Goal: Navigation & Orientation: Find specific page/section

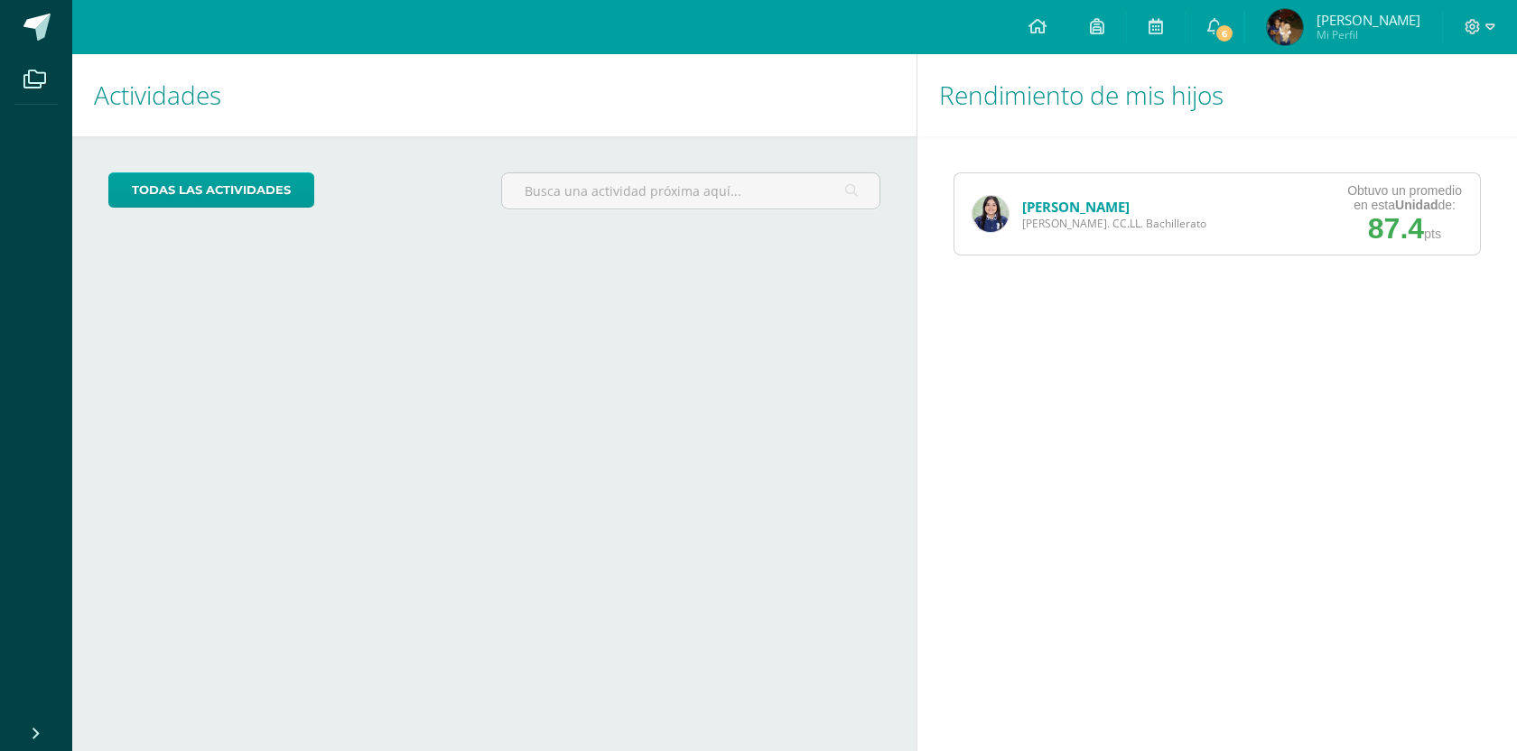
click at [1092, 201] on link "[PERSON_NAME]" at bounding box center [1075, 207] width 107 height 18
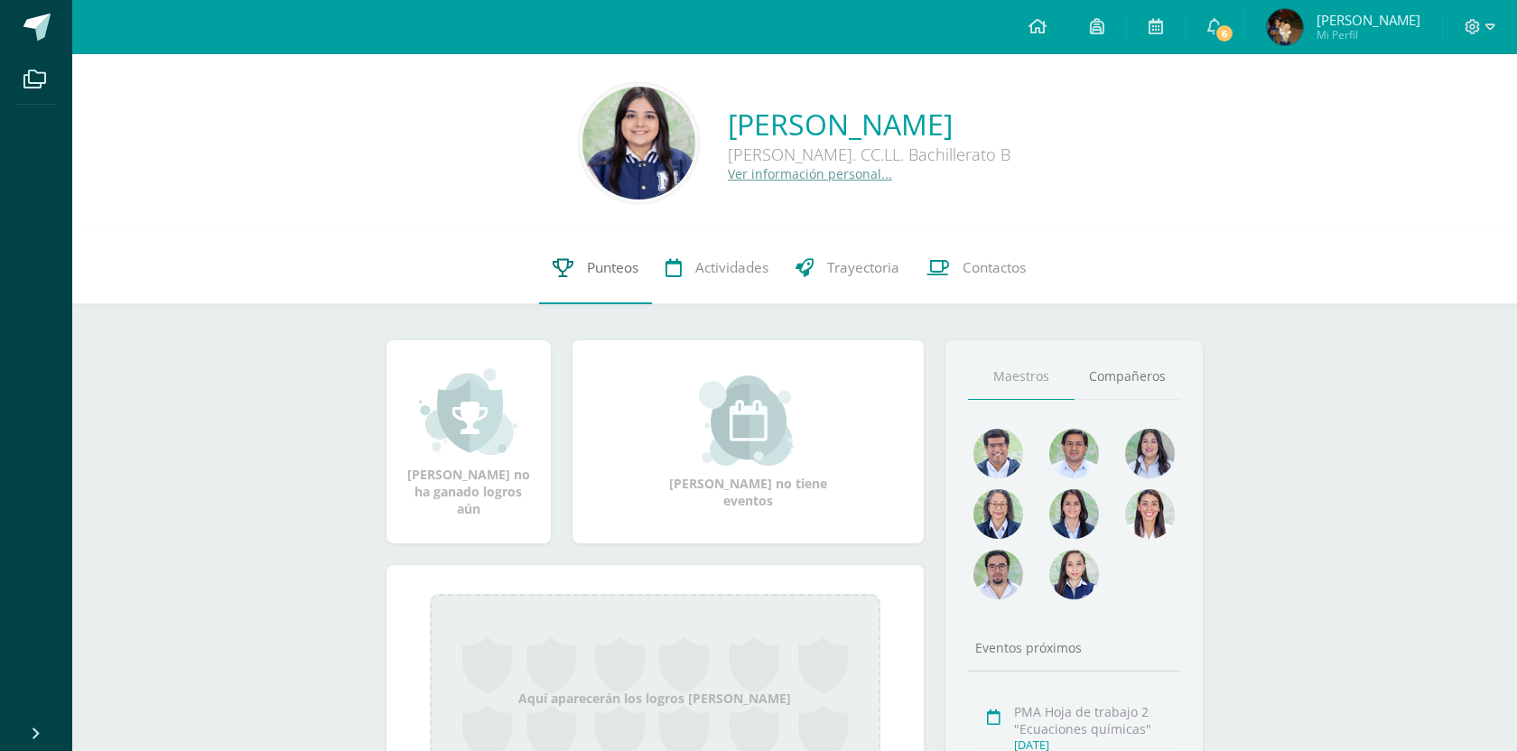
click at [603, 276] on span "Punteos" at bounding box center [612, 267] width 51 height 19
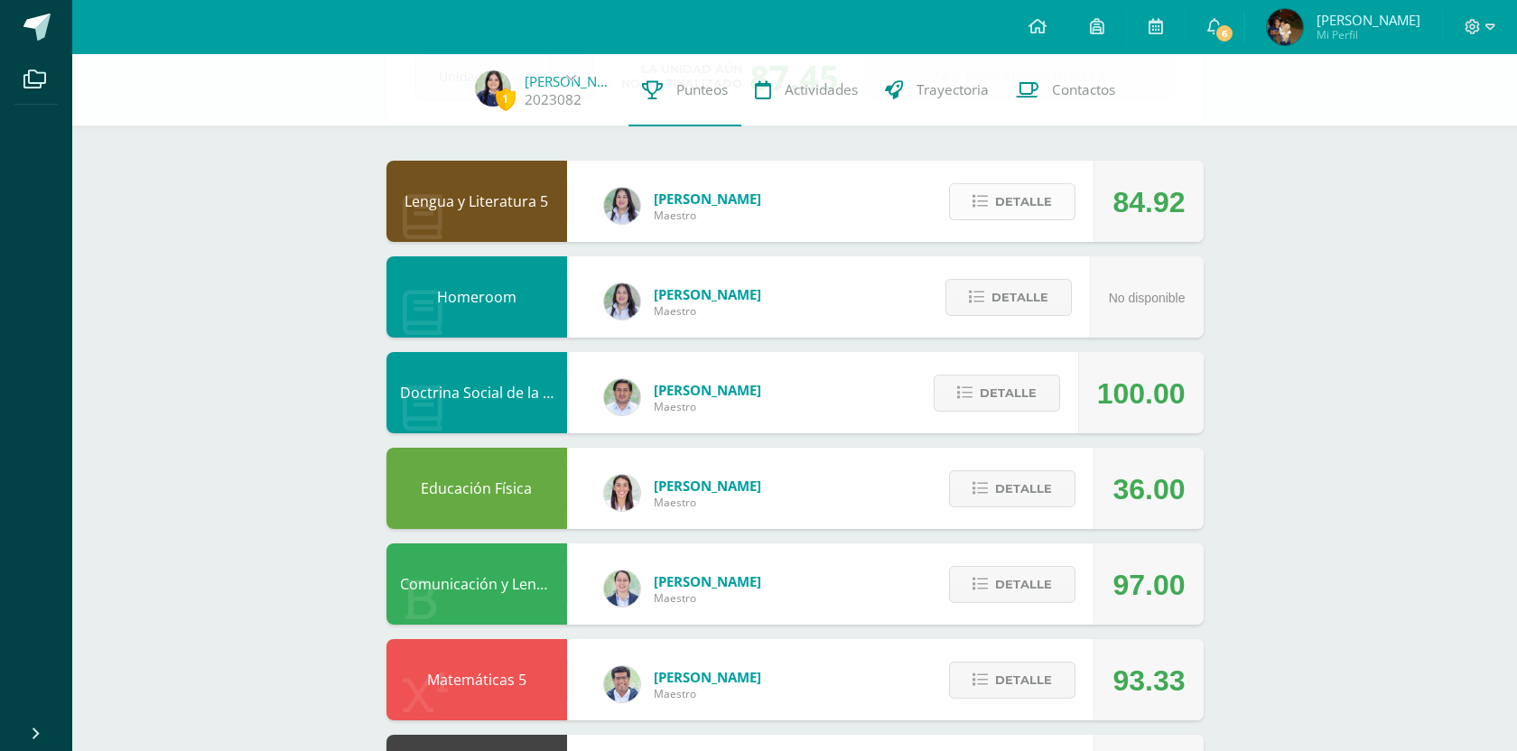
scroll to position [130, 0]
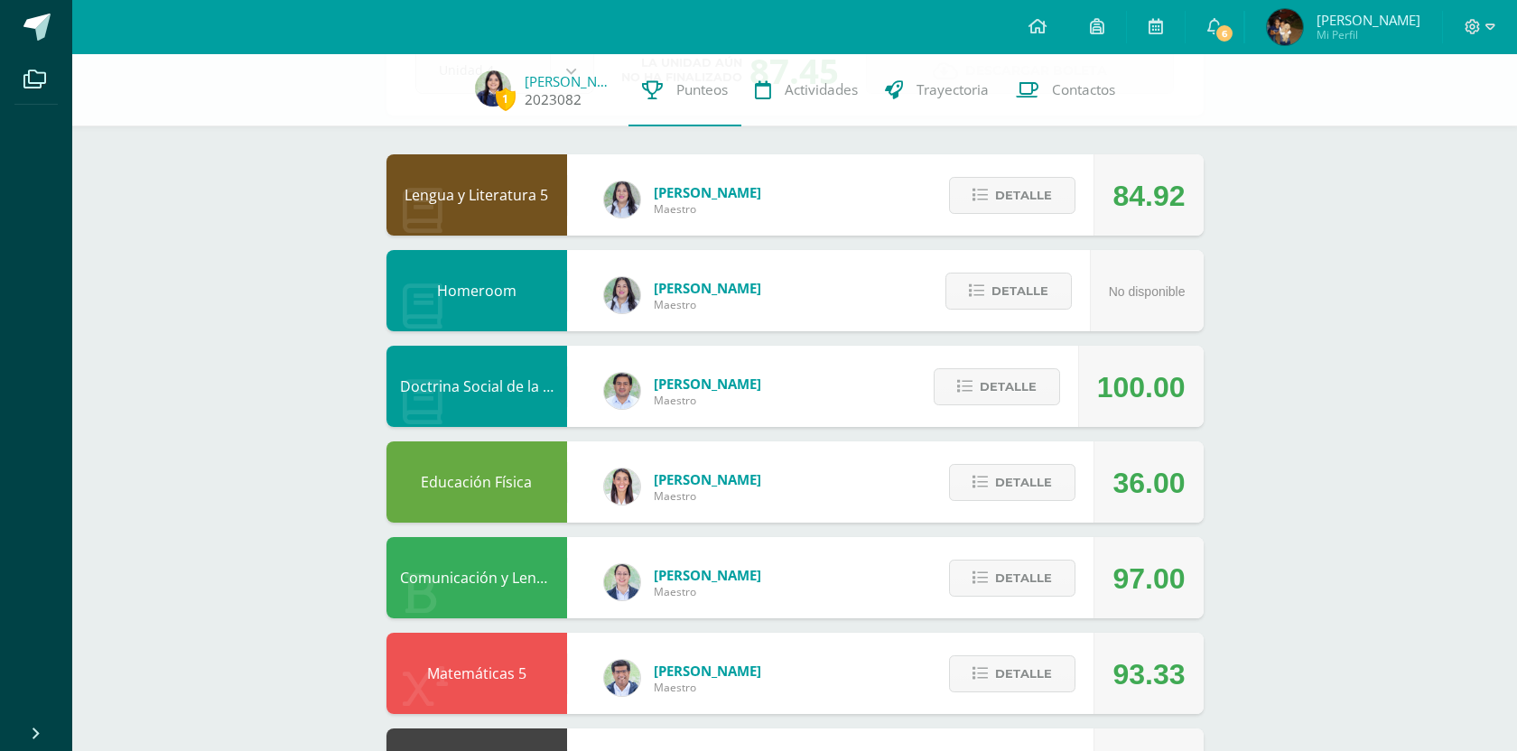
click at [496, 92] on span "1" at bounding box center [506, 99] width 20 height 23
click at [535, 84] on link "[PERSON_NAME]" at bounding box center [570, 81] width 90 height 18
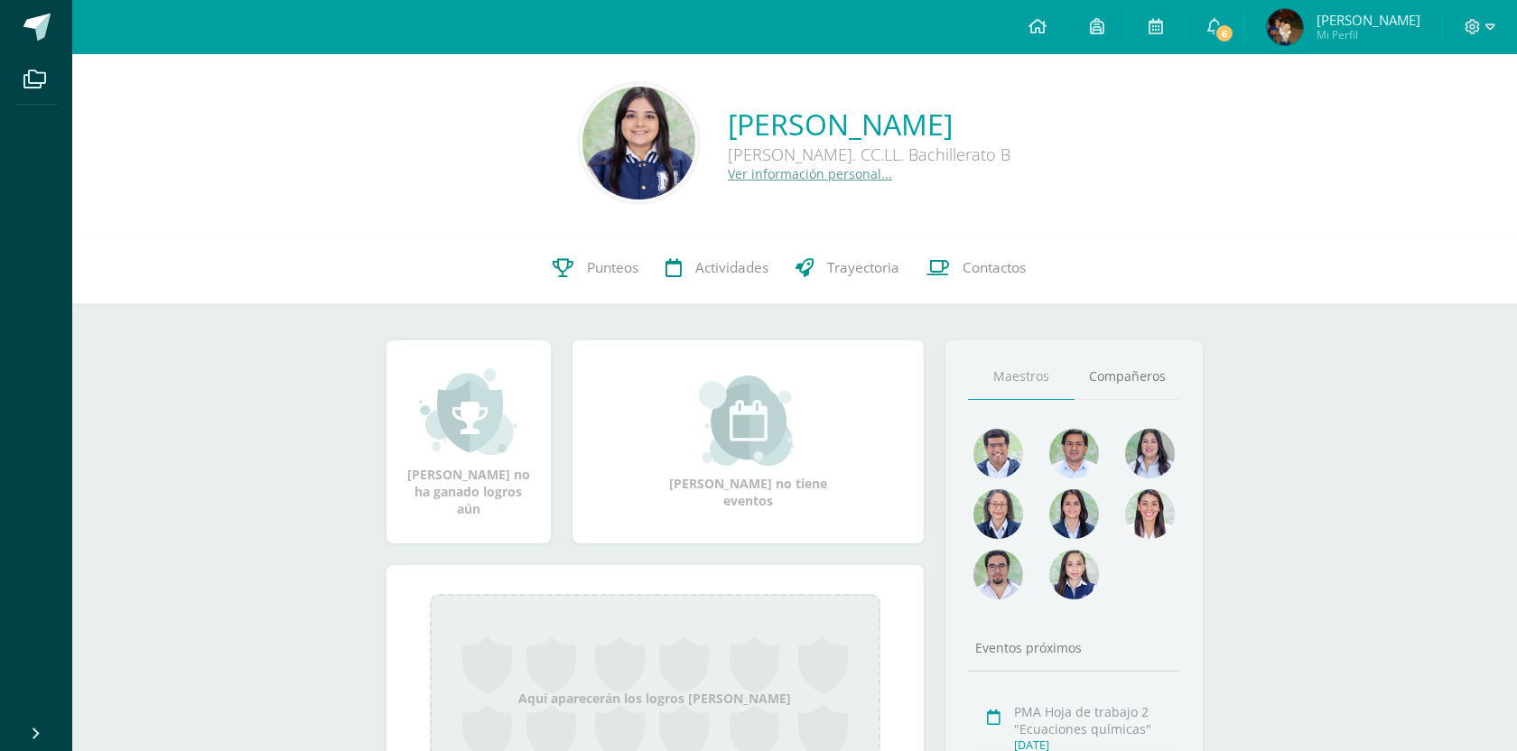
click at [617, 140] on img at bounding box center [639, 143] width 113 height 113
click at [656, 141] on img at bounding box center [639, 143] width 113 height 113
click at [772, 172] on link "Ver información personal..." at bounding box center [810, 173] width 164 height 17
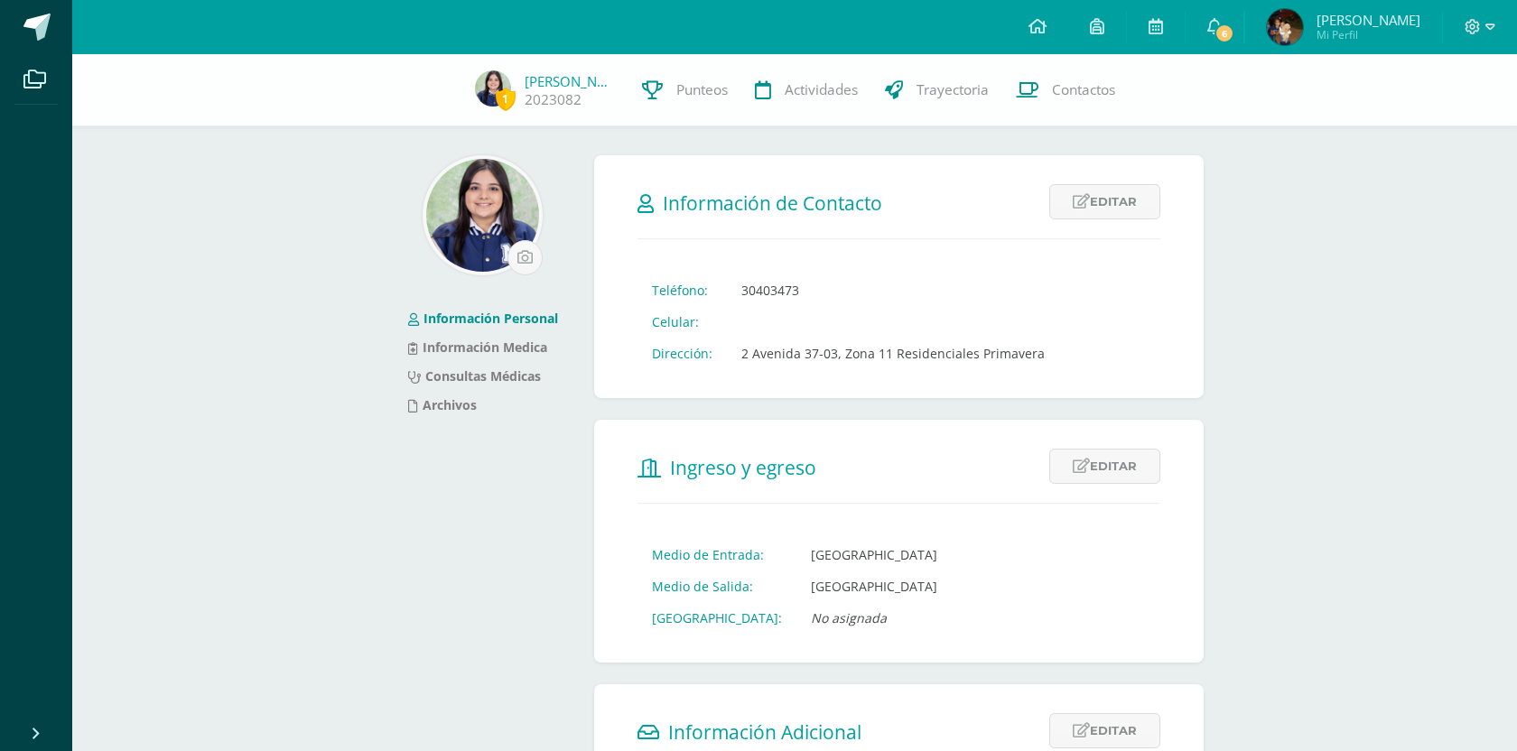
click at [509, 230] on img at bounding box center [482, 215] width 113 height 113
click at [527, 255] on input "file" at bounding box center [524, 257] width 33 height 33
click at [466, 406] on link "Archivos" at bounding box center [442, 404] width 69 height 17
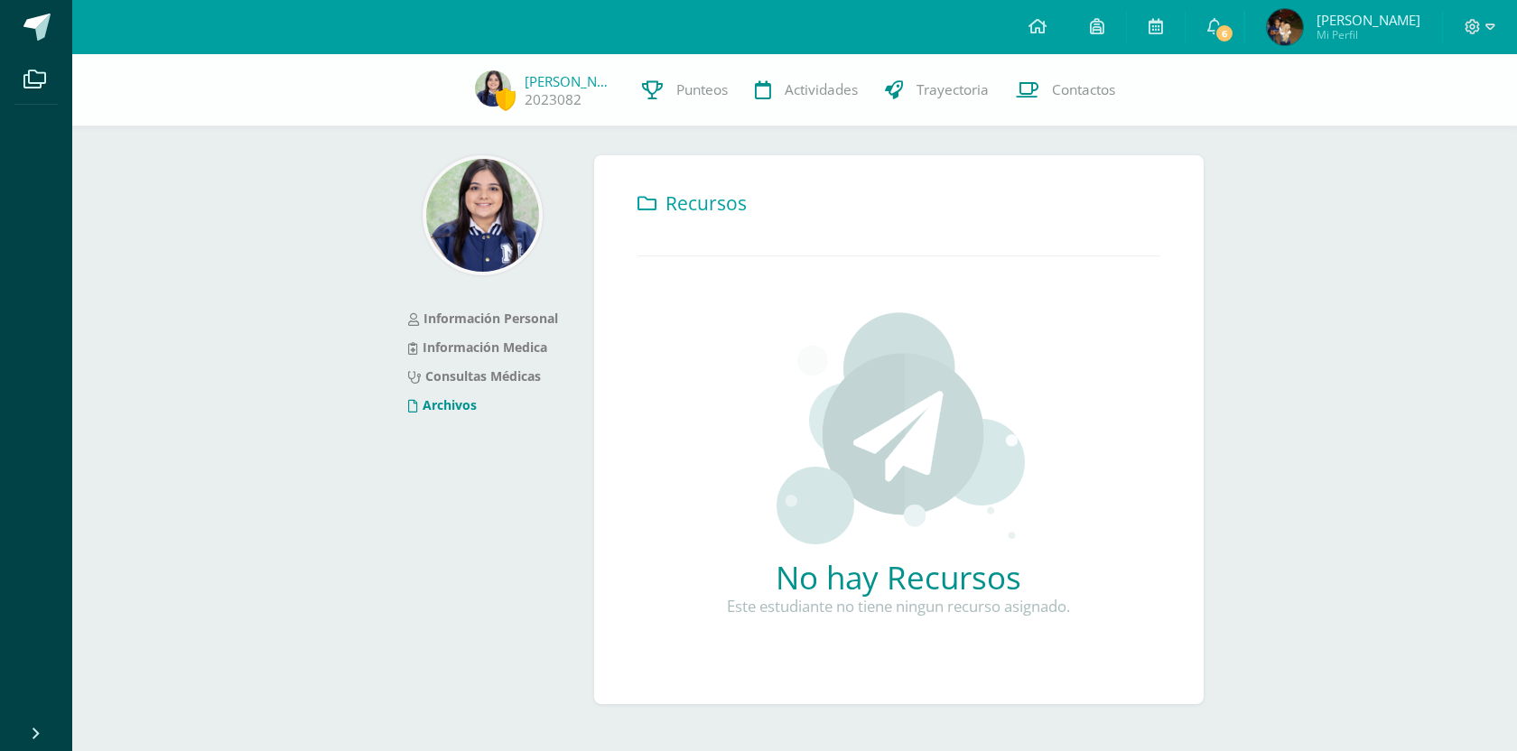
click at [489, 231] on img at bounding box center [482, 215] width 113 height 113
